Goal: Check status: Check status

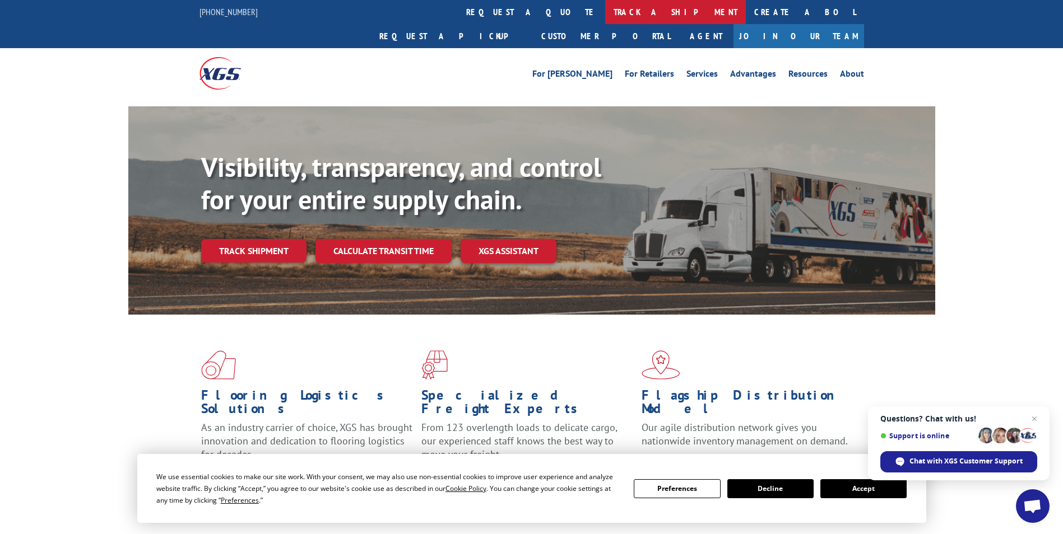
click at [605, 17] on link "track a shipment" at bounding box center [675, 12] width 141 height 24
